Goal: Go to known website: Access a specific website the user already knows

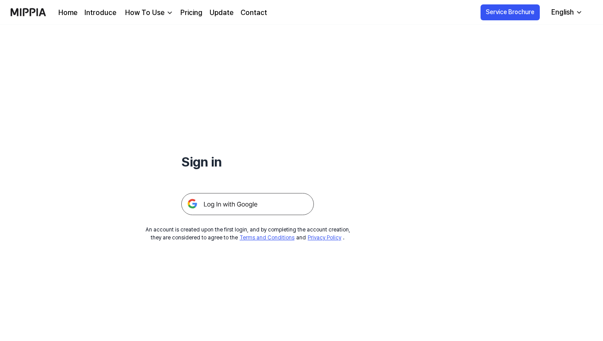
click at [214, 202] on img at bounding box center [247, 204] width 133 height 22
click at [214, 206] on img at bounding box center [247, 204] width 133 height 22
